Goal: Information Seeking & Learning: Learn about a topic

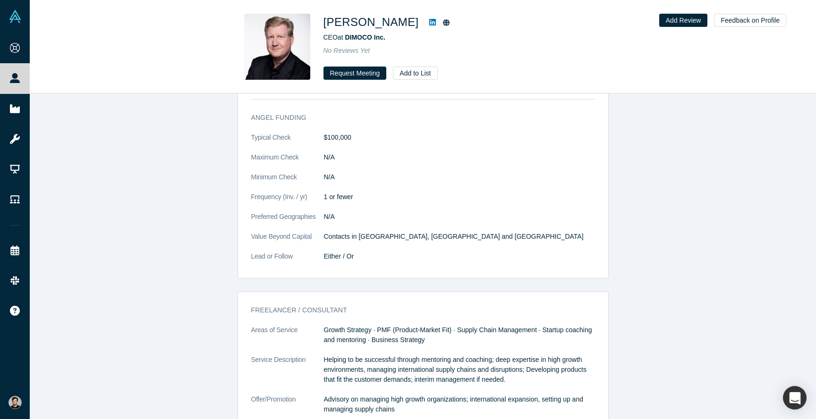
scroll to position [832, 0]
click at [429, 20] on icon at bounding box center [432, 22] width 7 height 7
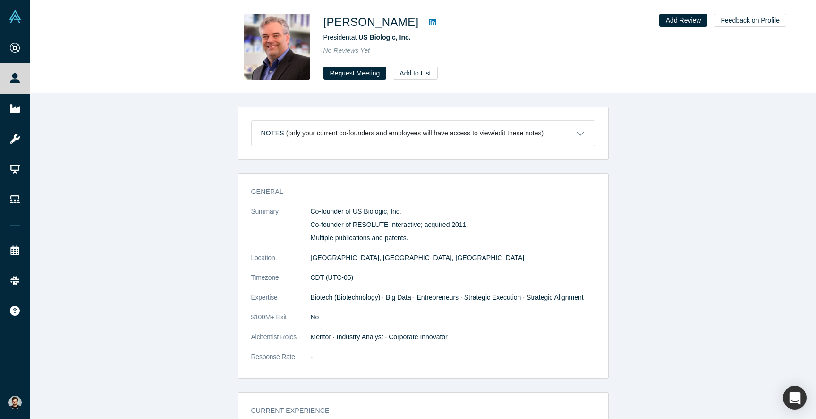
click at [436, 21] on icon at bounding box center [432, 22] width 7 height 7
